Goal: Book appointment/travel/reservation

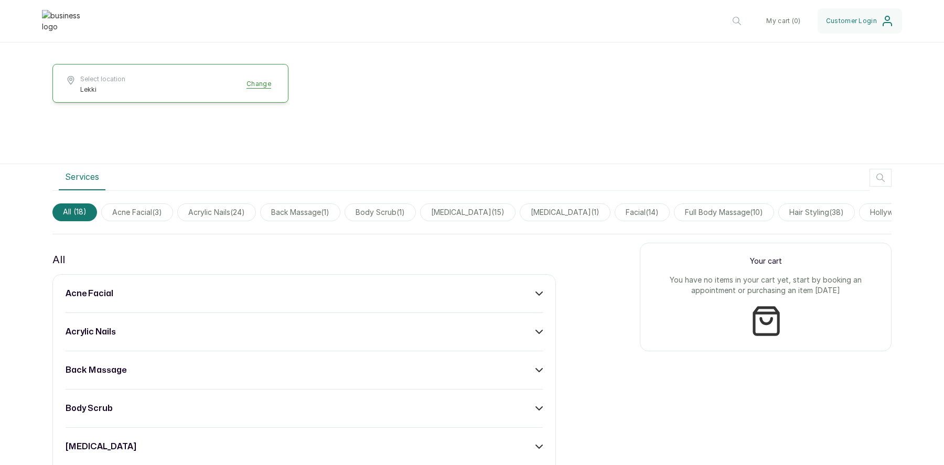
scroll to position [221, 0]
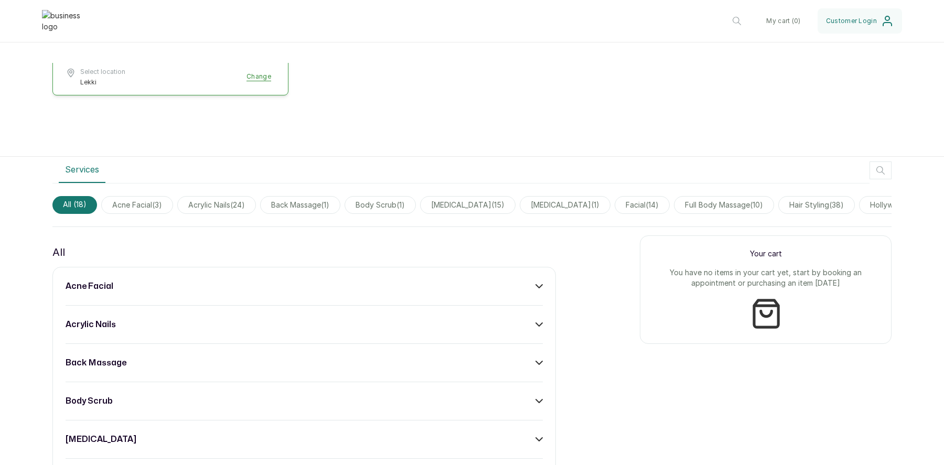
click at [535, 282] on div "acne facial" at bounding box center [304, 286] width 477 height 13
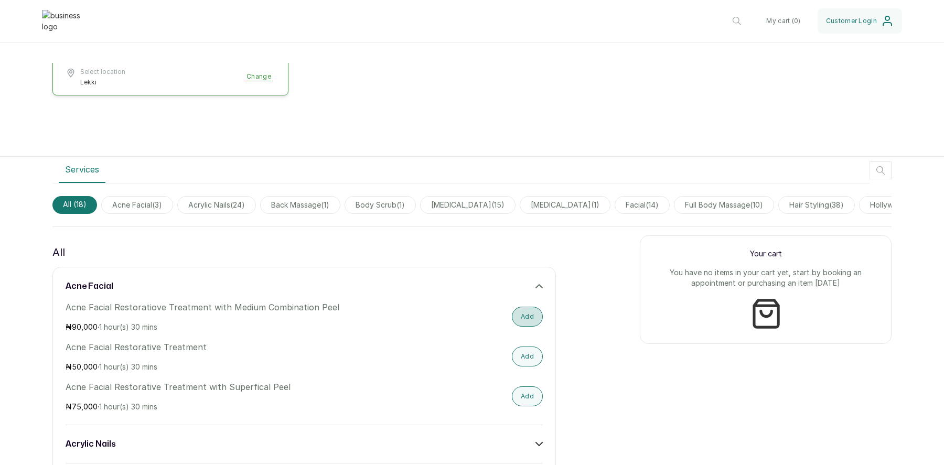
click at [532, 323] on button "Add" at bounding box center [527, 317] width 31 height 20
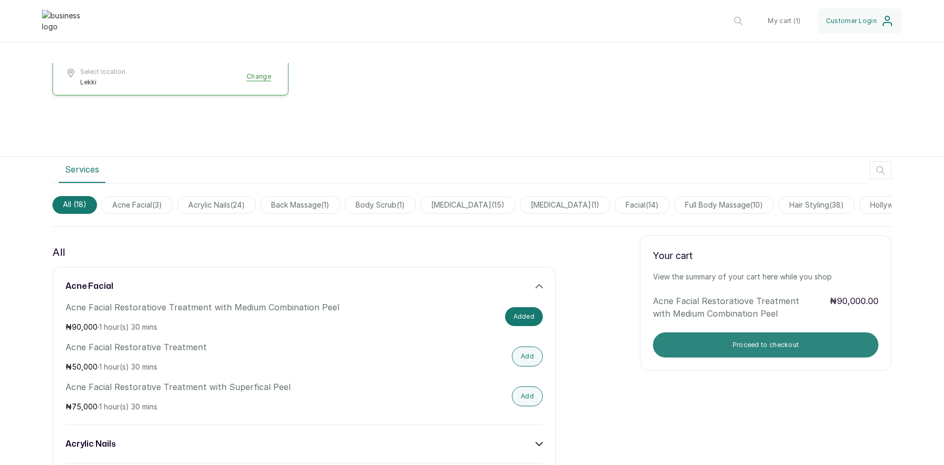
click at [790, 341] on button "Proceed to checkout" at bounding box center [766, 345] width 226 height 25
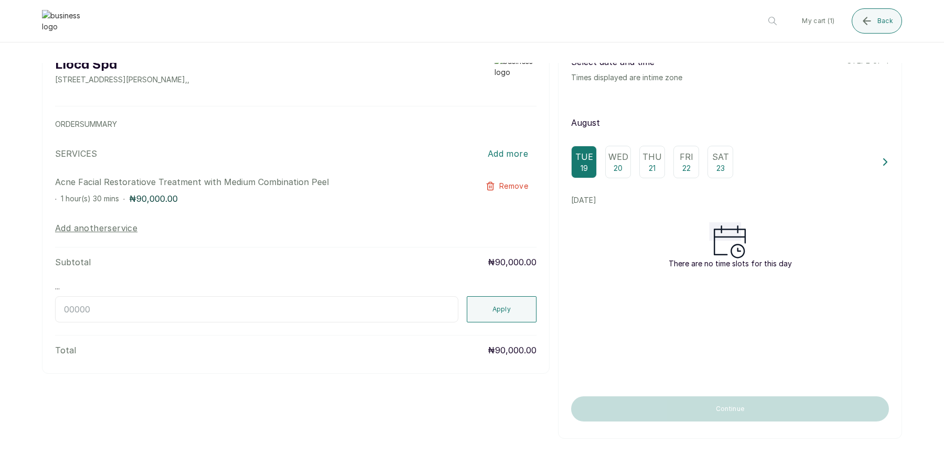
scroll to position [0, 0]
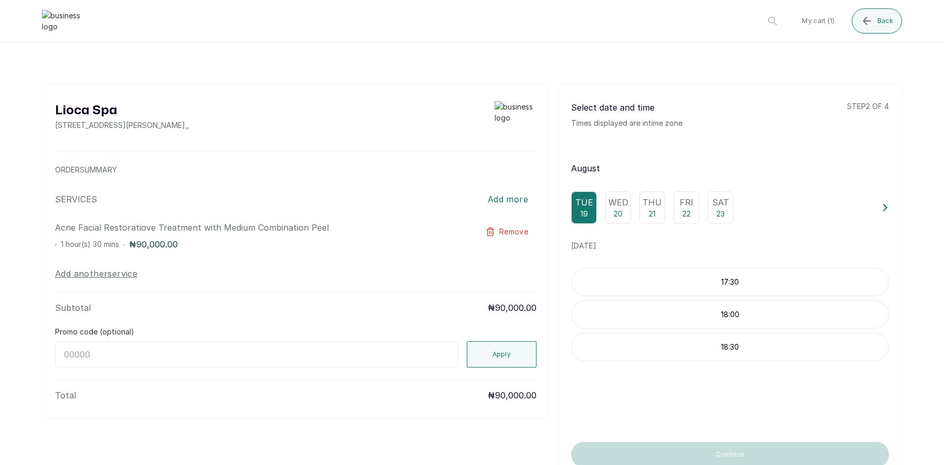
click at [621, 200] on p "Wed" at bounding box center [619, 202] width 20 height 13
click at [738, 346] on p "10:00" at bounding box center [730, 347] width 317 height 10
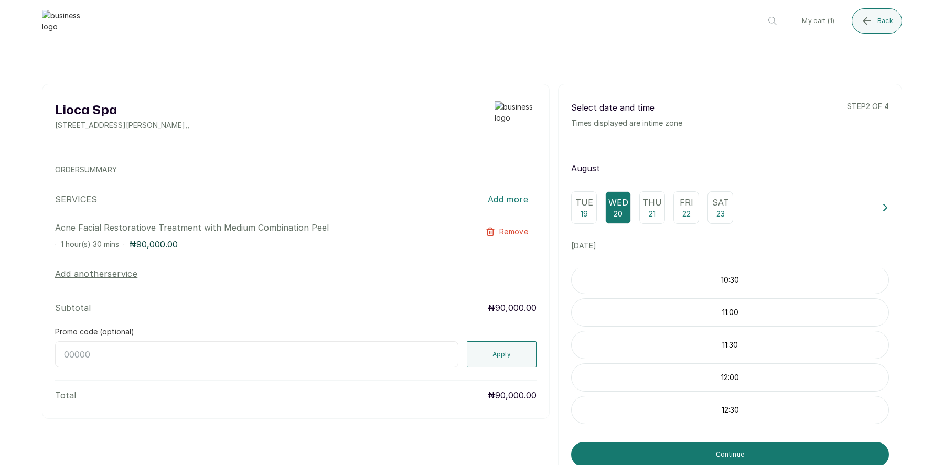
scroll to position [159, 0]
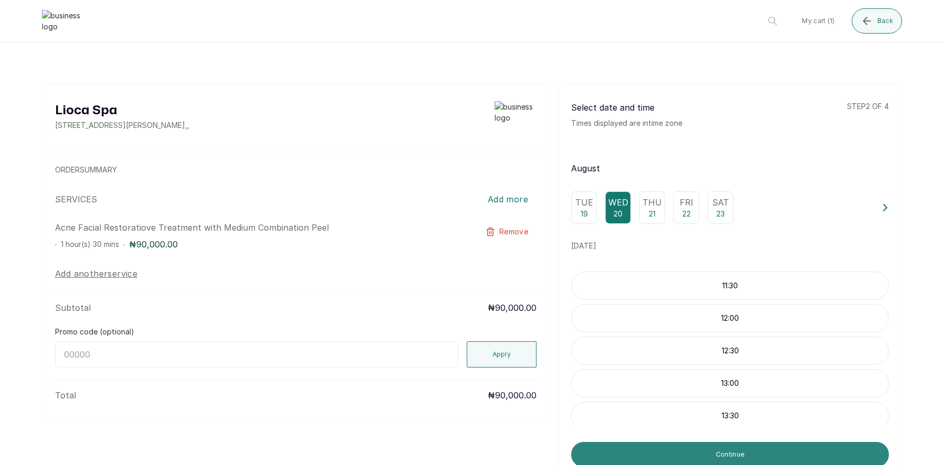
click at [726, 450] on button "Continue" at bounding box center [730, 454] width 318 height 25
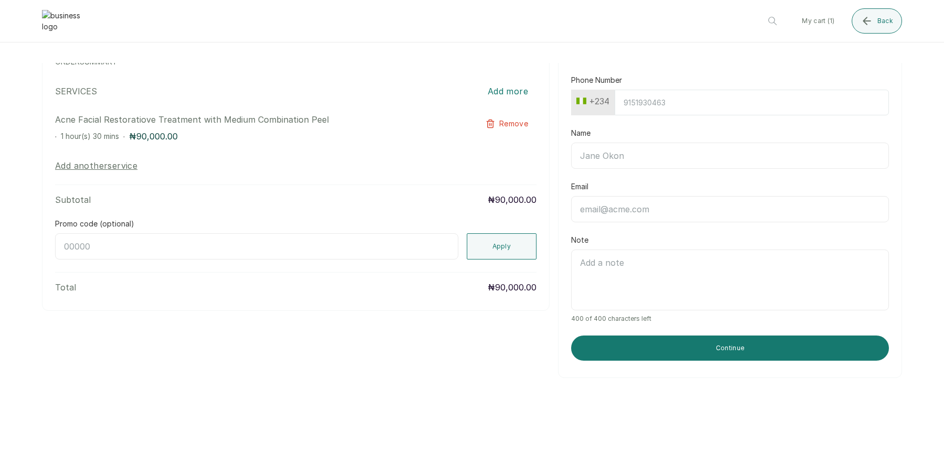
scroll to position [88, 0]
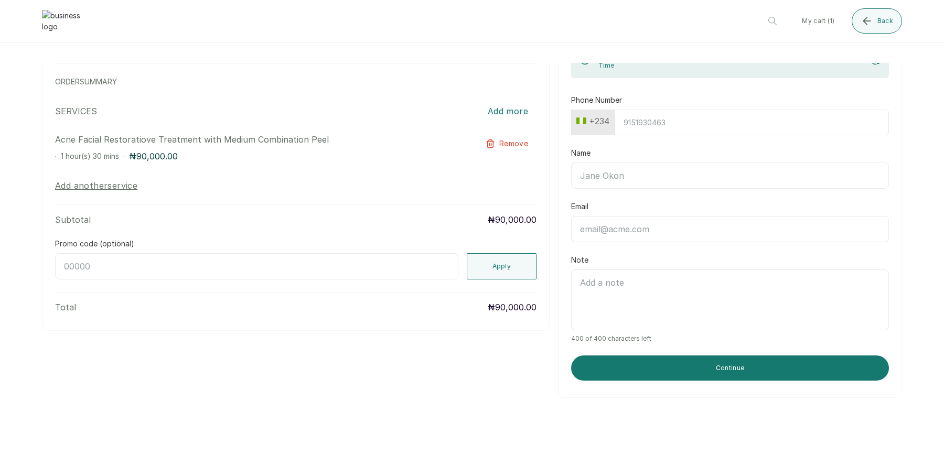
click at [665, 130] on input "Phone Number" at bounding box center [752, 123] width 274 height 26
type input "8138915419"
type input "Temitope [PERSON_NAME]"
type input "[EMAIL_ADDRESS][DOMAIN_NAME]"
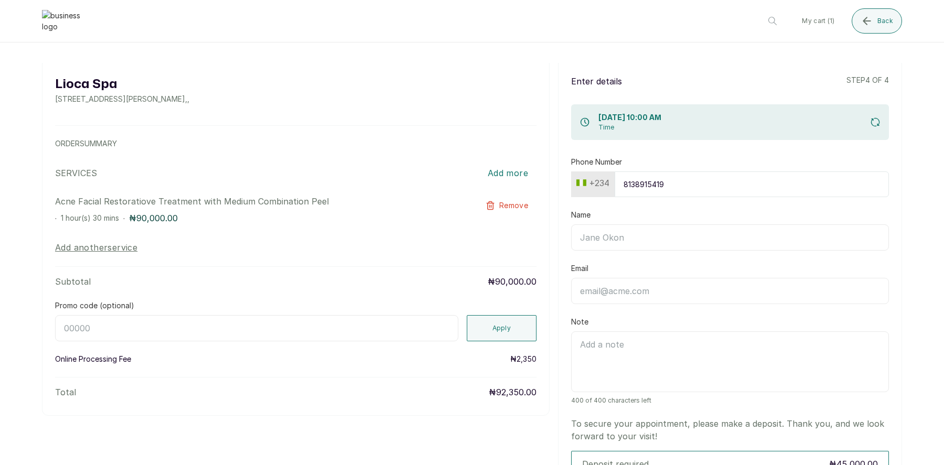
scroll to position [0, 0]
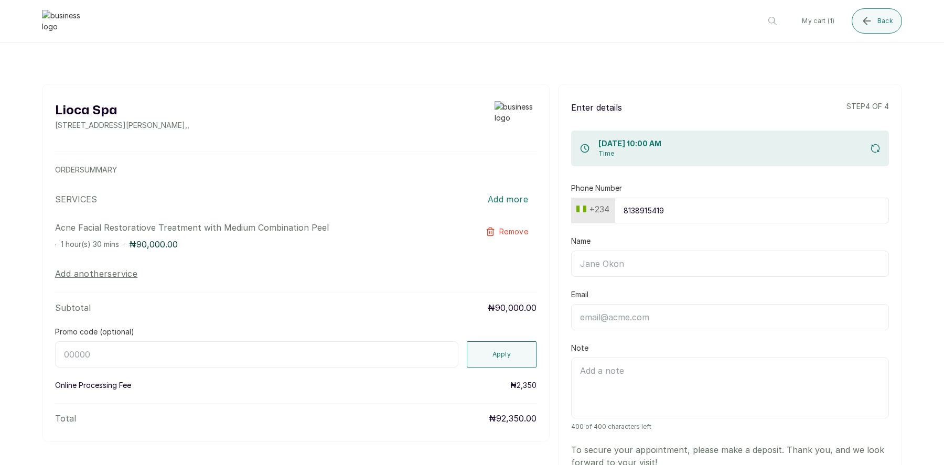
click at [645, 255] on input "Name" at bounding box center [730, 264] width 318 height 26
type input "Temitope [PERSON_NAME]"
type input "[EMAIL_ADDRESS][DOMAIN_NAME]"
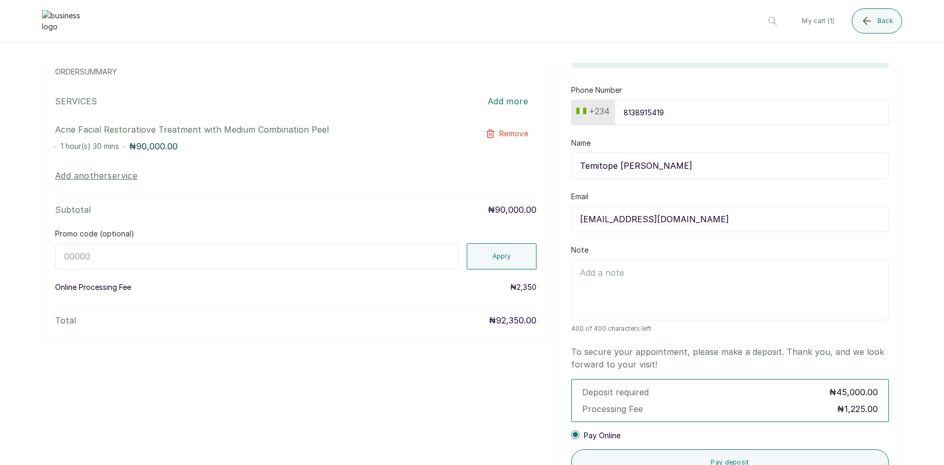
scroll to position [246, 0]
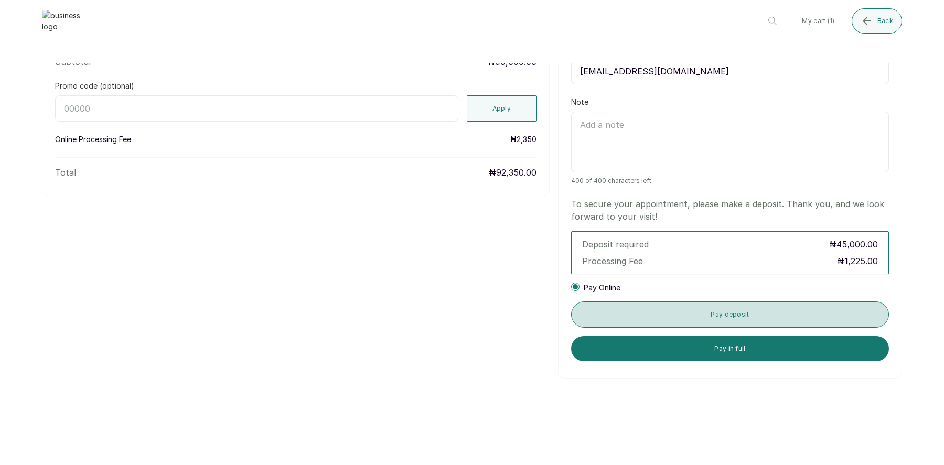
click at [719, 310] on button "Pay deposit" at bounding box center [730, 315] width 318 height 26
